Goal: Transaction & Acquisition: Purchase product/service

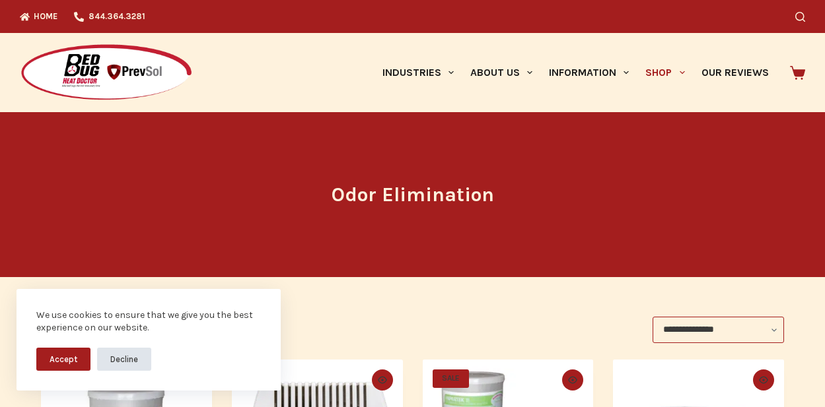
click at [106, 361] on button "Decline" at bounding box center [124, 359] width 54 height 23
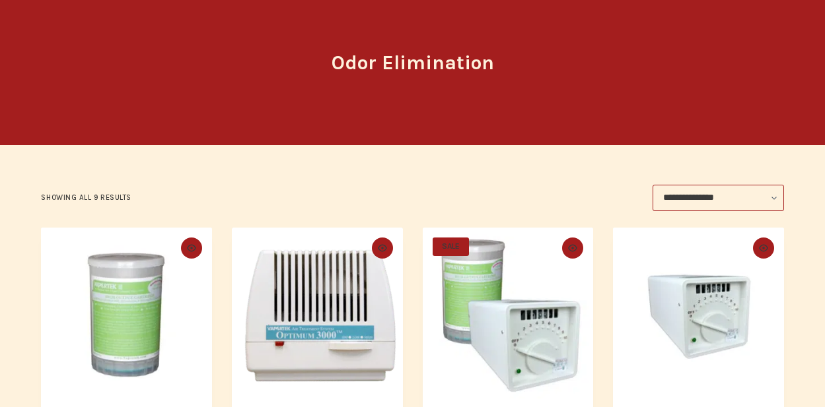
scroll to position [198, 0]
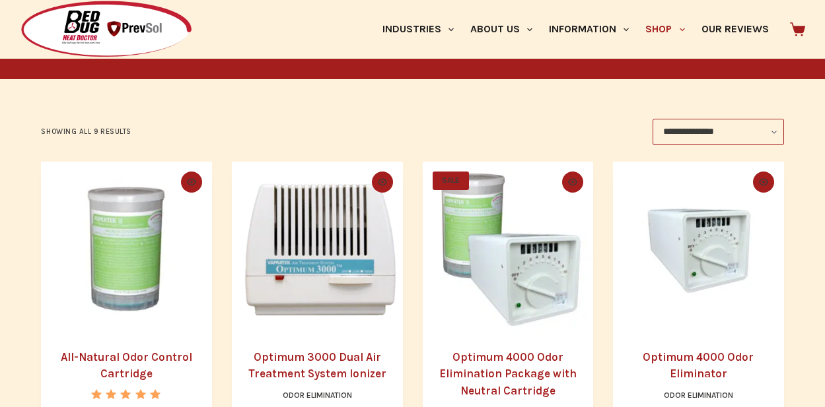
click at [134, 267] on img "All-Natural Odor Control Cartridge" at bounding box center [126, 247] width 171 height 171
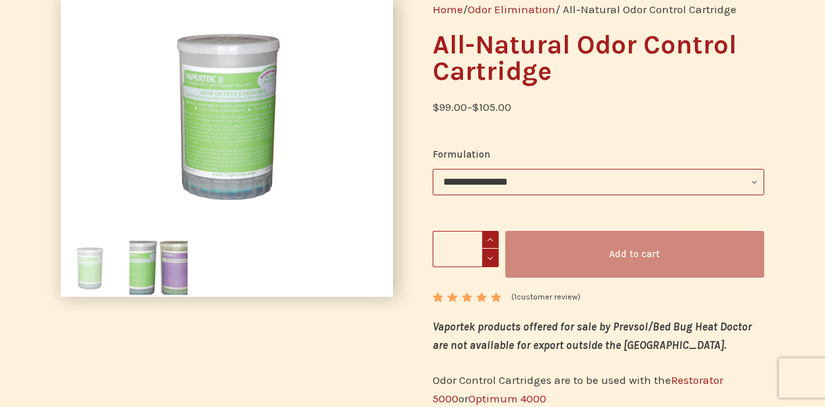
scroll to position [198, 0]
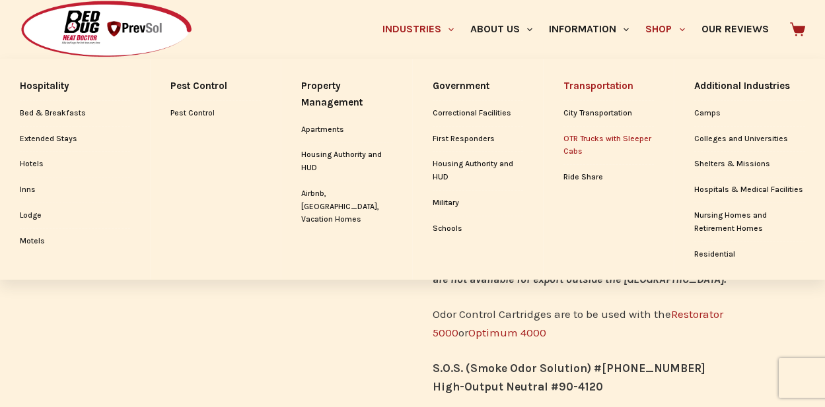
click at [615, 147] on link "OTR Trucks with Sleeper Cabs" at bounding box center [608, 146] width 90 height 38
